Goal: Check status: Check status

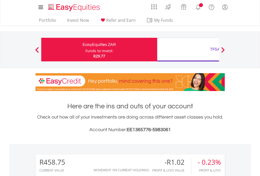
scroll to position [50, 82]
click at [85, 50] on div "Funds to invest:" at bounding box center [99, 50] width 28 height 5
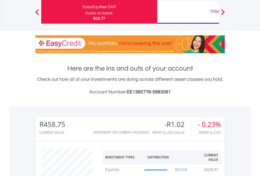
click at [188, 12] on div "TFSA" at bounding box center [215, 11] width 110 height 7
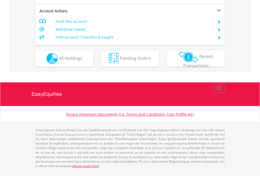
scroll to position [448, 0]
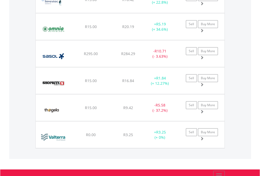
scroll to position [38, 0]
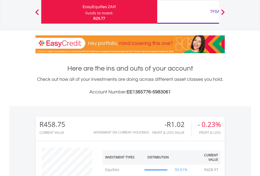
click at [188, 12] on div "TFSA" at bounding box center [215, 11] width 110 height 7
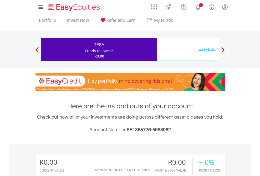
scroll to position [50, 82]
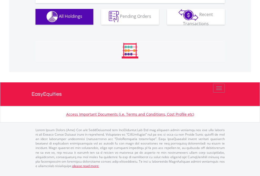
scroll to position [520, 0]
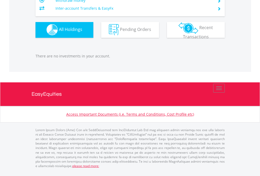
scroll to position [50, 82]
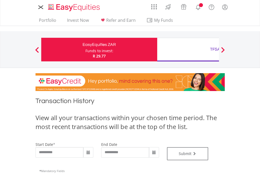
type input "**********"
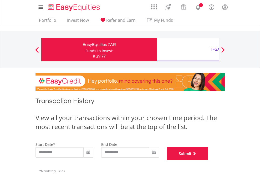
click at [208, 160] on button "Submit" at bounding box center [187, 153] width 41 height 13
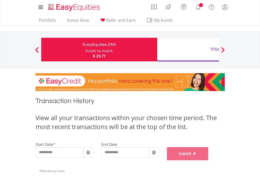
scroll to position [213, 0]
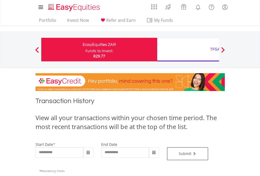
click at [188, 50] on div "TFSA" at bounding box center [215, 49] width 110 height 7
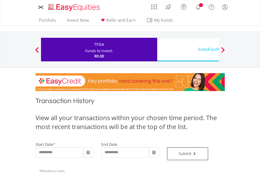
type input "**********"
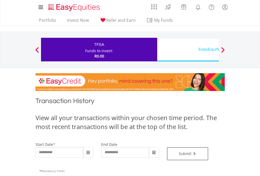
click at [188, 50] on div "EasyEquities USD" at bounding box center [215, 49] width 110 height 7
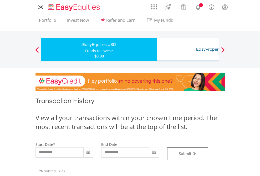
type input "**********"
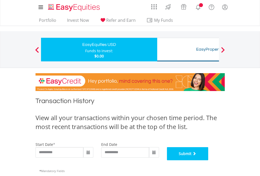
click at [208, 160] on button "Submit" at bounding box center [187, 153] width 41 height 13
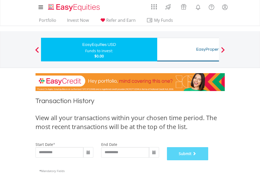
scroll to position [213, 0]
